Goal: Find specific fact: Find contact information

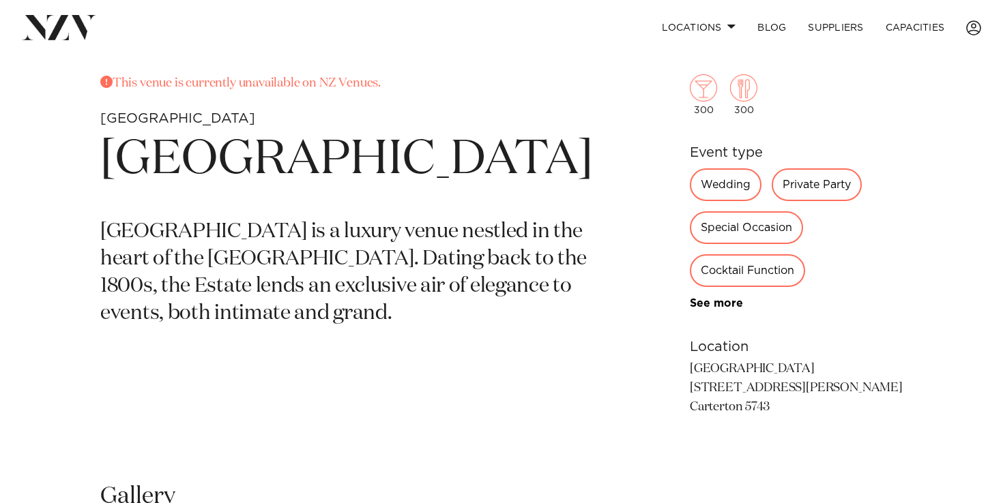
scroll to position [508, 0]
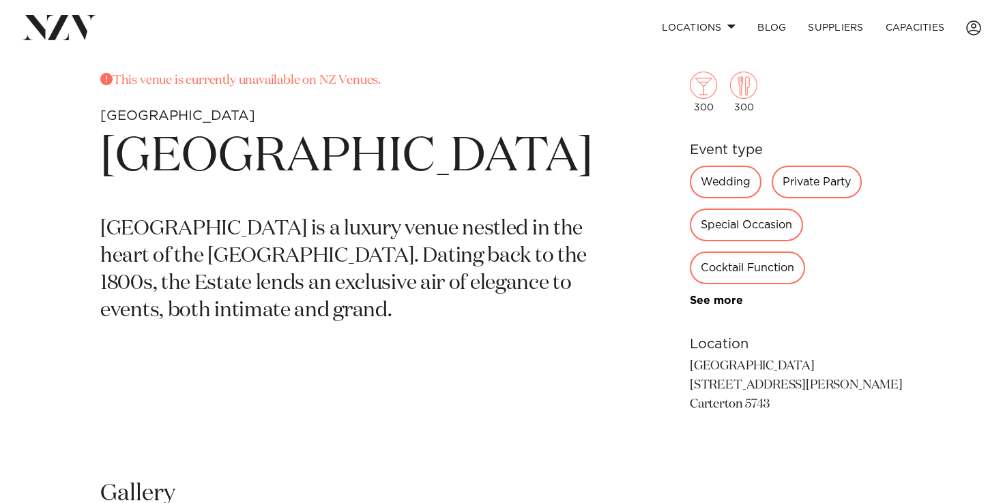
drag, startPoint x: 679, startPoint y: 385, endPoint x: 801, endPoint y: 408, distance: 124.3
click at [801, 408] on div "This venue is currently unavailable on NZ Venues. Wellington [GEOGRAPHIC_DATA] …" at bounding box center [501, 265] width 981 height 387
copy p "[STREET_ADDRESS][PERSON_NAME]"
click at [656, 428] on div "This venue is currently unavailable on NZ Venues. Wellington [GEOGRAPHIC_DATA] …" at bounding box center [501, 265] width 981 height 387
click at [701, 374] on p "[GEOGRAPHIC_DATA] [STREET_ADDRESS][PERSON_NAME] Carterton 5743" at bounding box center [796, 385] width 213 height 57
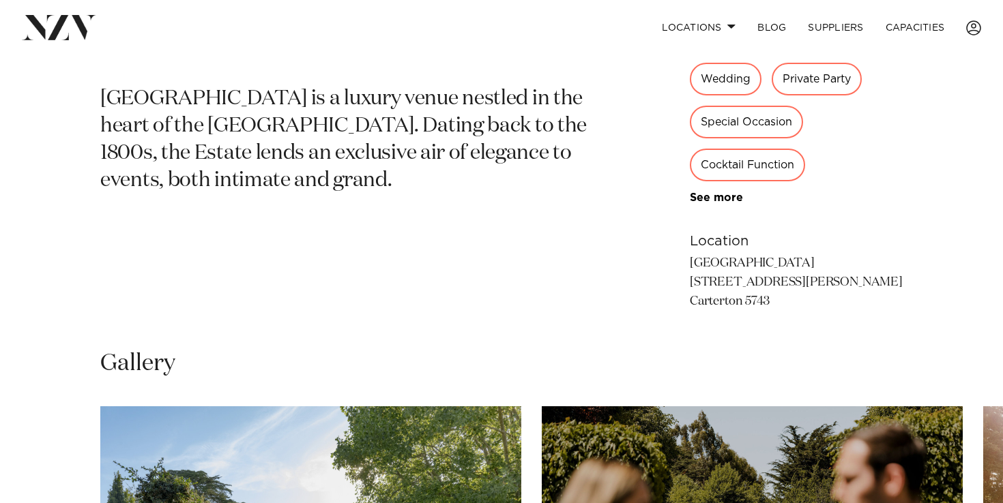
scroll to position [641, 0]
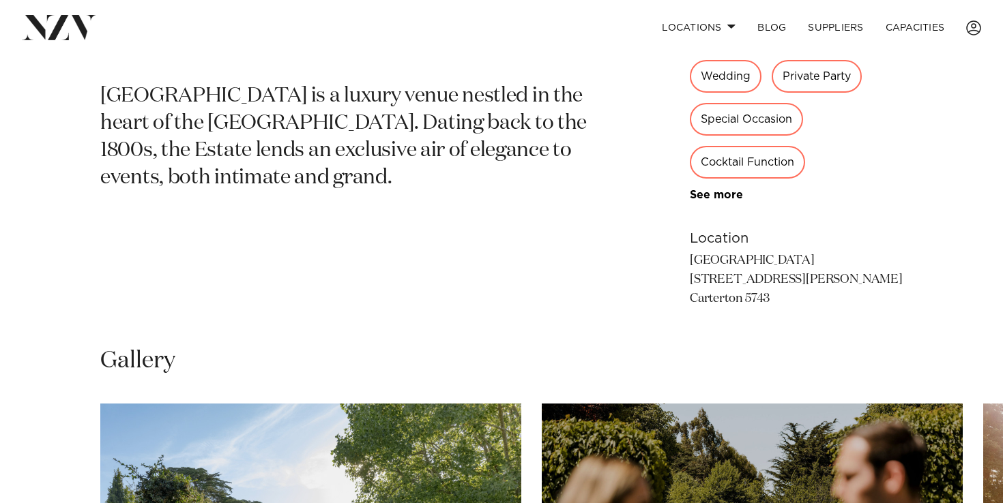
drag, startPoint x: 791, startPoint y: 305, endPoint x: 680, endPoint y: 281, distance: 113.7
click at [690, 281] on p "[GEOGRAPHIC_DATA] [STREET_ADDRESS][PERSON_NAME] Carterton 5743" at bounding box center [796, 280] width 213 height 57
drag, startPoint x: 680, startPoint y: 281, endPoint x: 737, endPoint y: 282, distance: 56.6
click at [737, 282] on p "[GEOGRAPHIC_DATA] [STREET_ADDRESS][PERSON_NAME] Carterton 5743" at bounding box center [796, 280] width 213 height 57
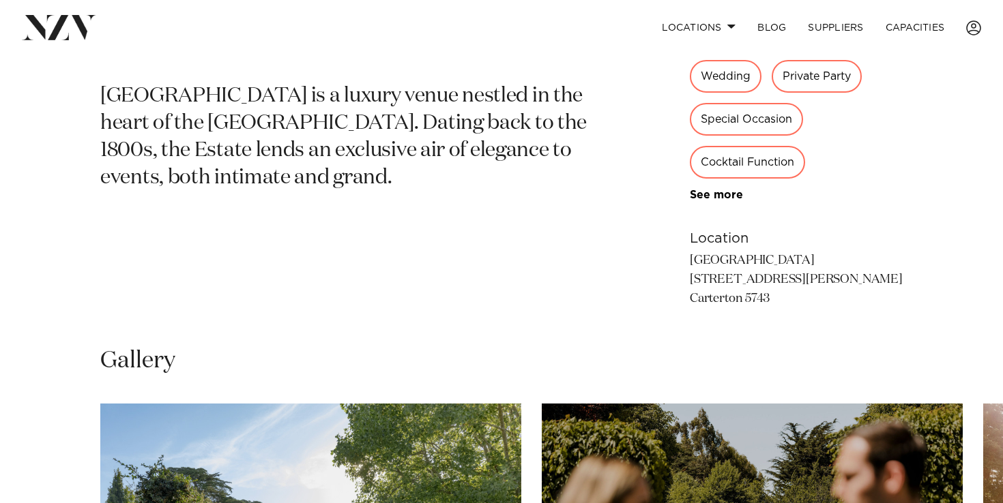
drag, startPoint x: 780, startPoint y: 304, endPoint x: 681, endPoint y: 281, distance: 101.4
click at [690, 281] on p "[GEOGRAPHIC_DATA] [STREET_ADDRESS][PERSON_NAME] Carterton 5743" at bounding box center [796, 280] width 213 height 57
copy p "[STREET_ADDRESS][PERSON_NAME]"
click at [535, 107] on p "[GEOGRAPHIC_DATA] is a luxury venue nestled in the heart of the [GEOGRAPHIC_DAT…" at bounding box center [346, 137] width 493 height 109
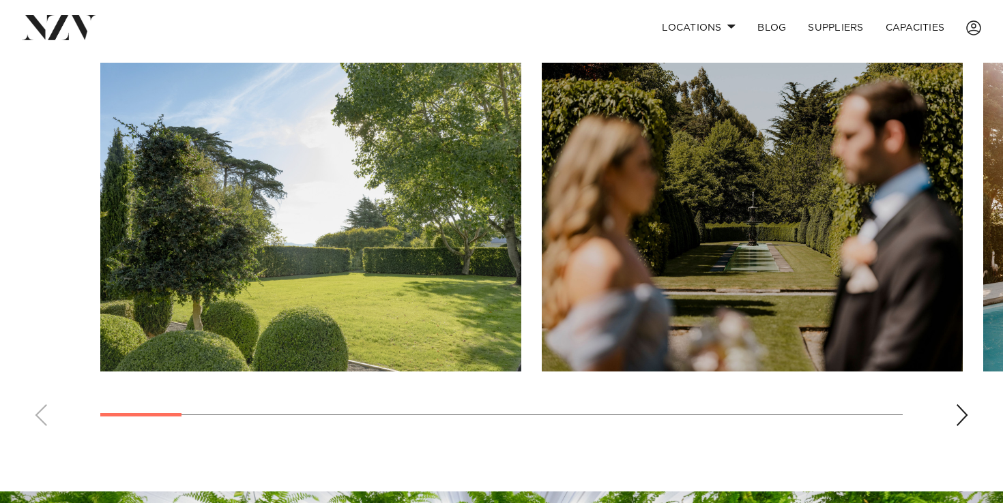
scroll to position [1735, 0]
